Goal: Information Seeking & Learning: Check status

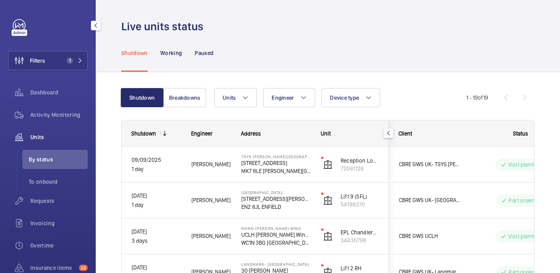
scroll to position [374, 0]
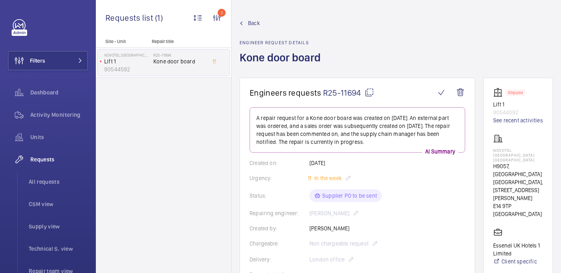
scroll to position [299, 0]
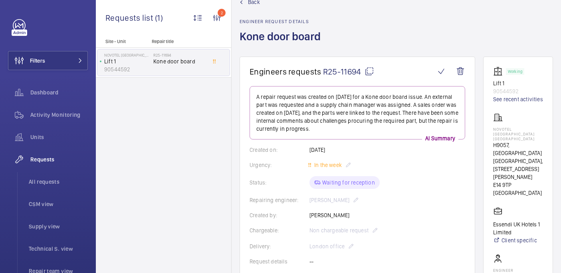
scroll to position [14, 0]
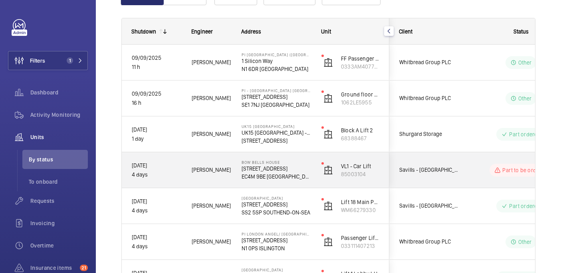
scroll to position [95, 0]
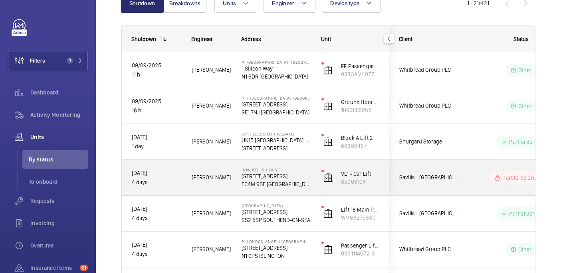
click at [291, 170] on p "Bow Bells House" at bounding box center [275, 170] width 69 height 5
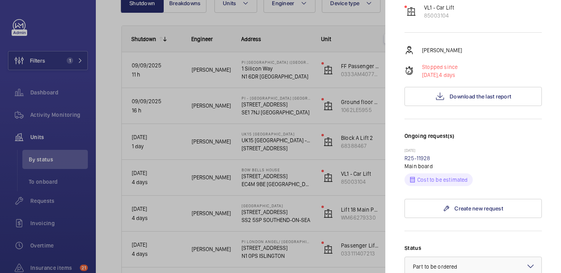
scroll to position [114, 0]
click at [423, 154] on link "R25-11928" at bounding box center [417, 157] width 26 height 6
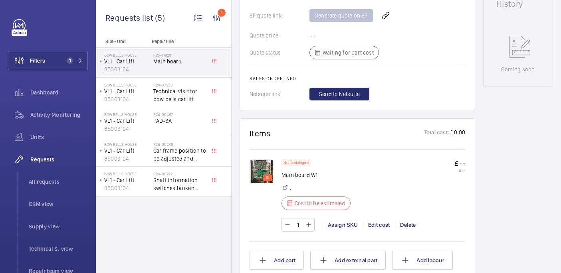
scroll to position [392, 0]
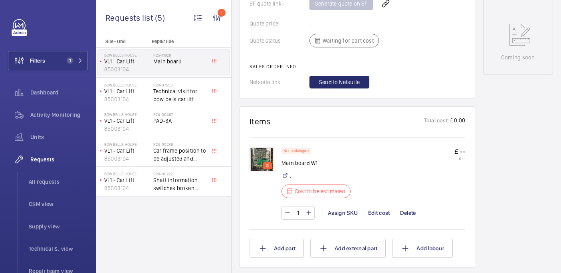
click at [287, 159] on p "Main board W1" at bounding box center [318, 163] width 74 height 8
copy div "Main board W1"
click at [261, 151] on img at bounding box center [261, 160] width 24 height 24
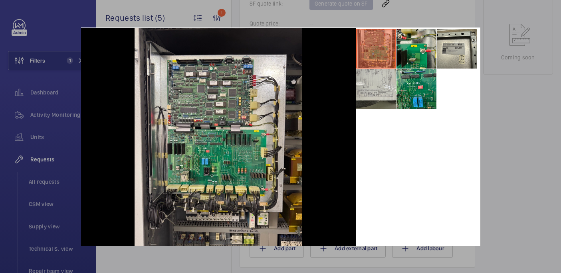
scroll to position [37, 0]
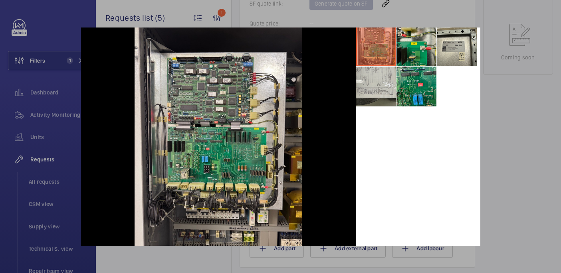
click at [515, 61] on div at bounding box center [280, 136] width 561 height 273
